Goal: Register for event/course

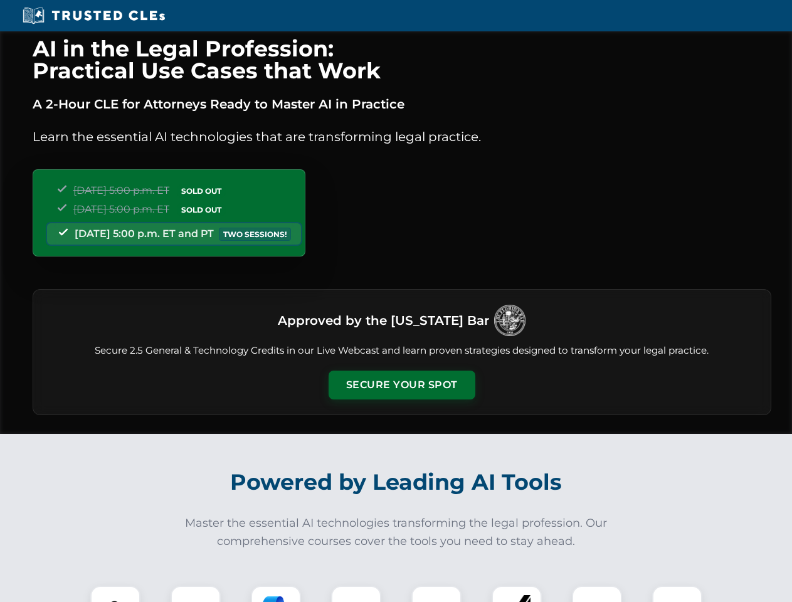
click at [401, 385] on button "Secure Your Spot" at bounding box center [402, 385] width 147 height 29
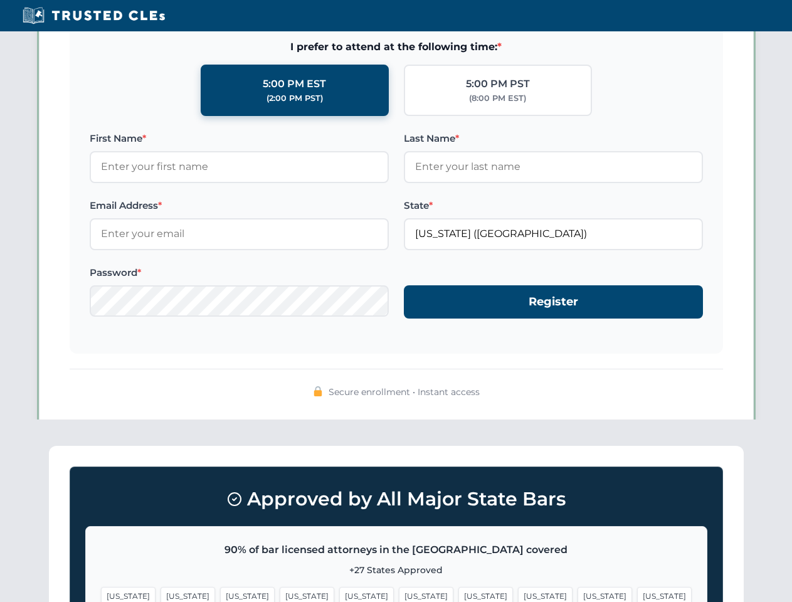
click at [458, 594] on span "[US_STATE]" at bounding box center [485, 596] width 55 height 18
click at [578, 594] on span "[US_STATE]" at bounding box center [605, 596] width 55 height 18
